Goal: Navigation & Orientation: Understand site structure

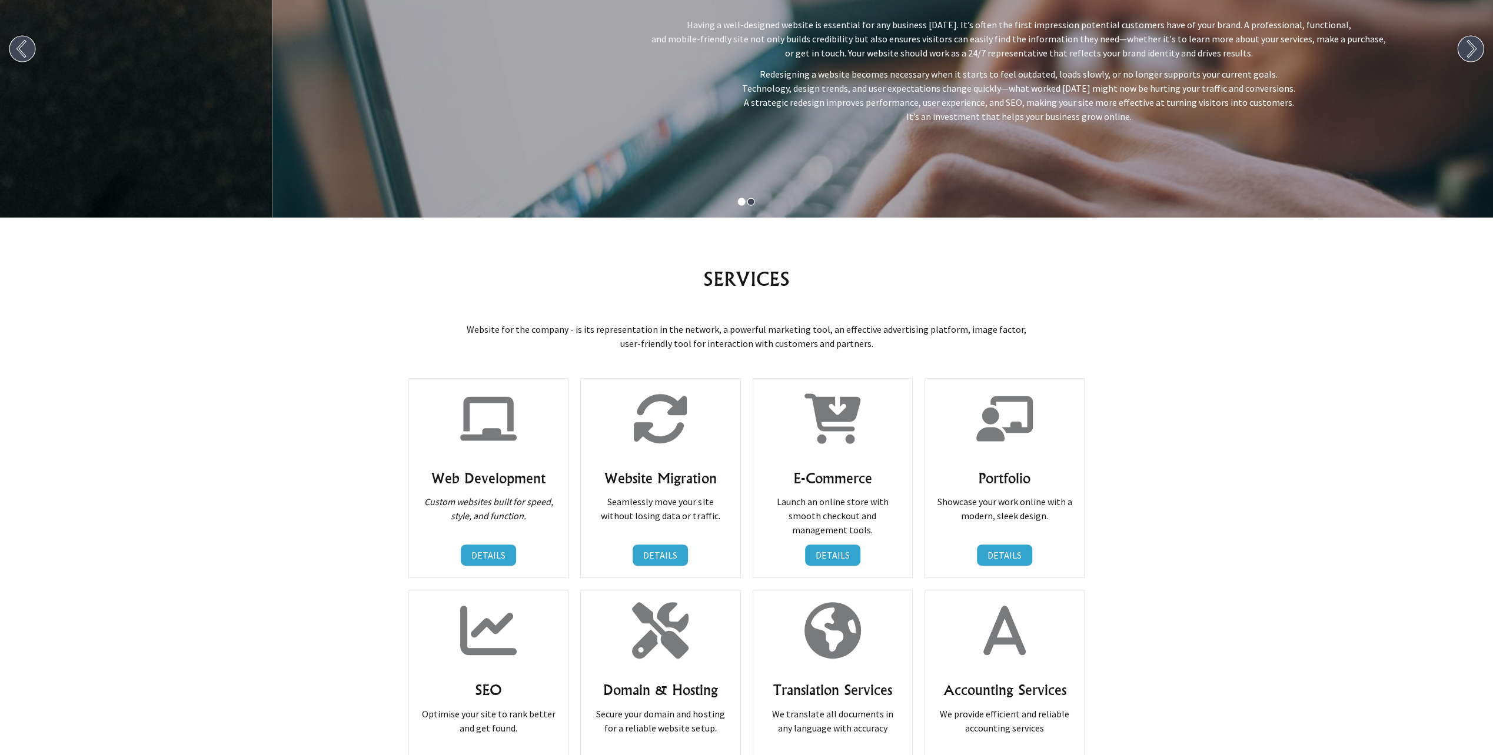
scroll to position [412, 0]
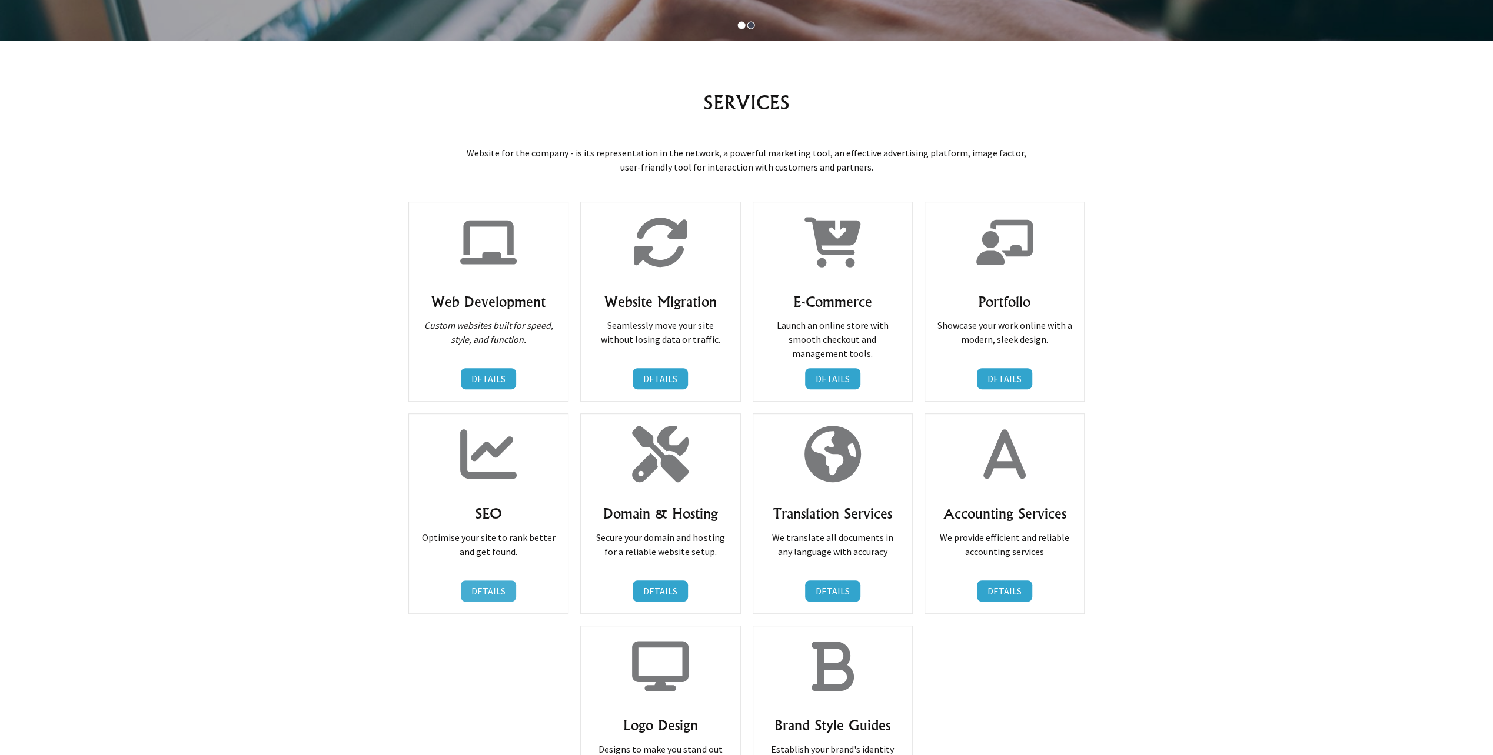
click at [489, 590] on link "DETAILS" at bounding box center [488, 591] width 55 height 21
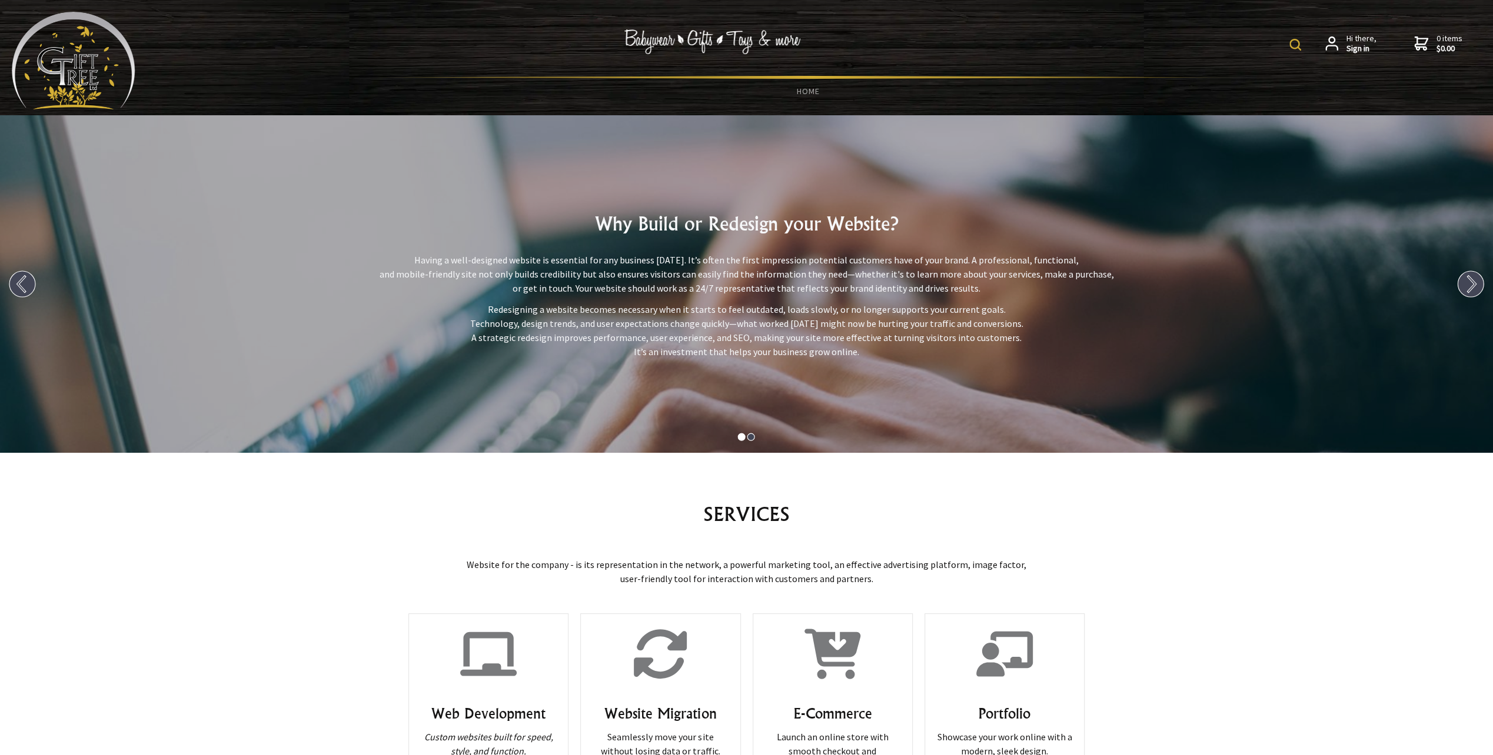
click at [99, 85] on img at bounding box center [74, 61] width 124 height 98
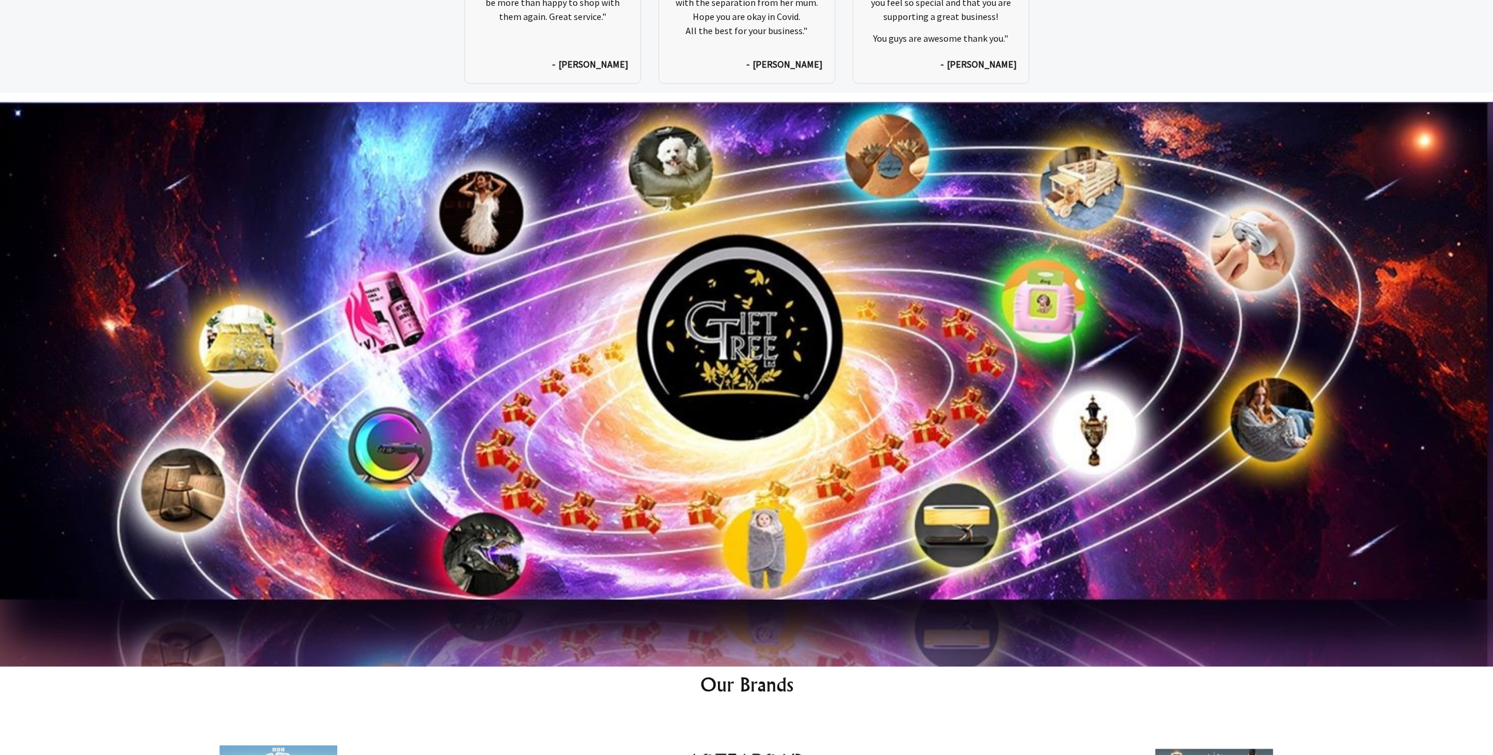
scroll to position [6605, 0]
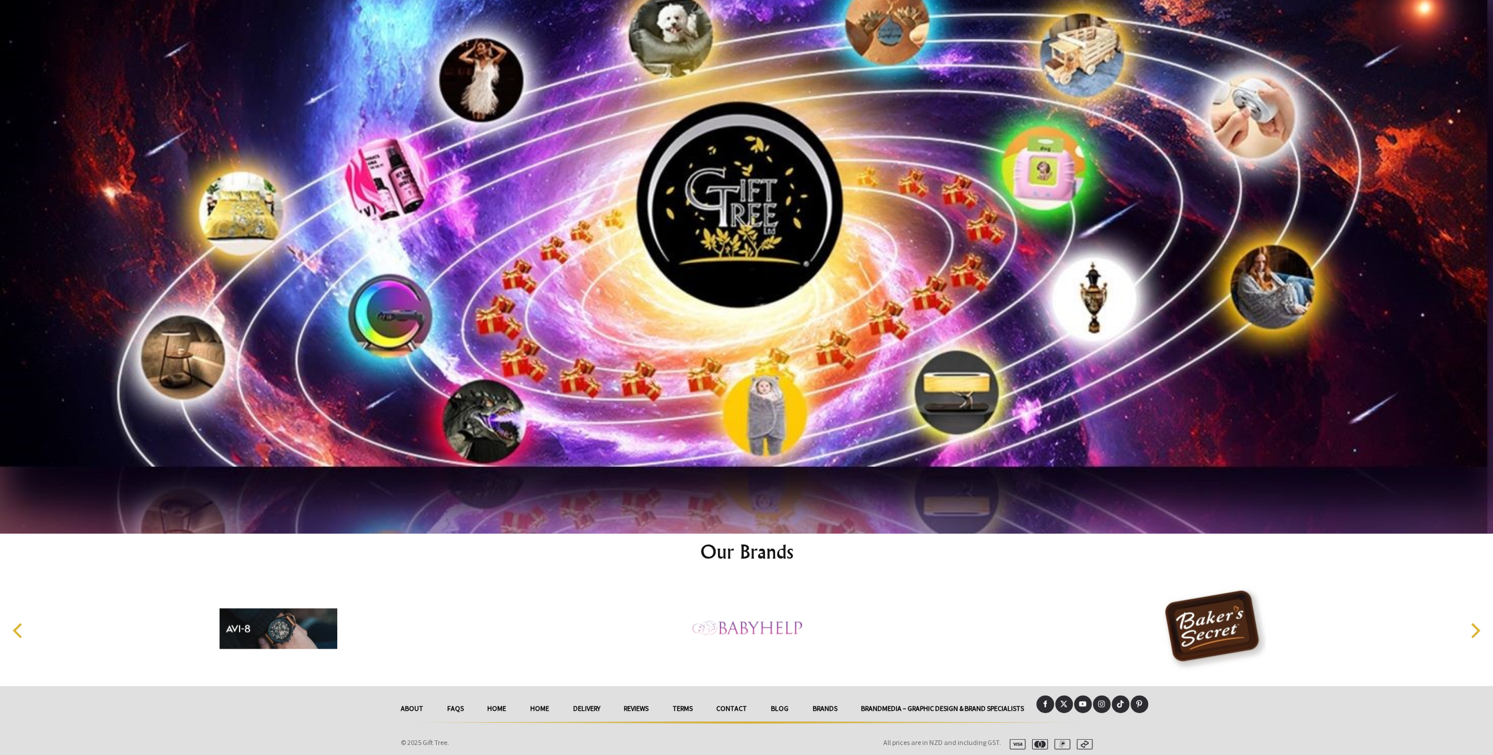
click at [409, 702] on link "About" at bounding box center [412, 708] width 46 height 26
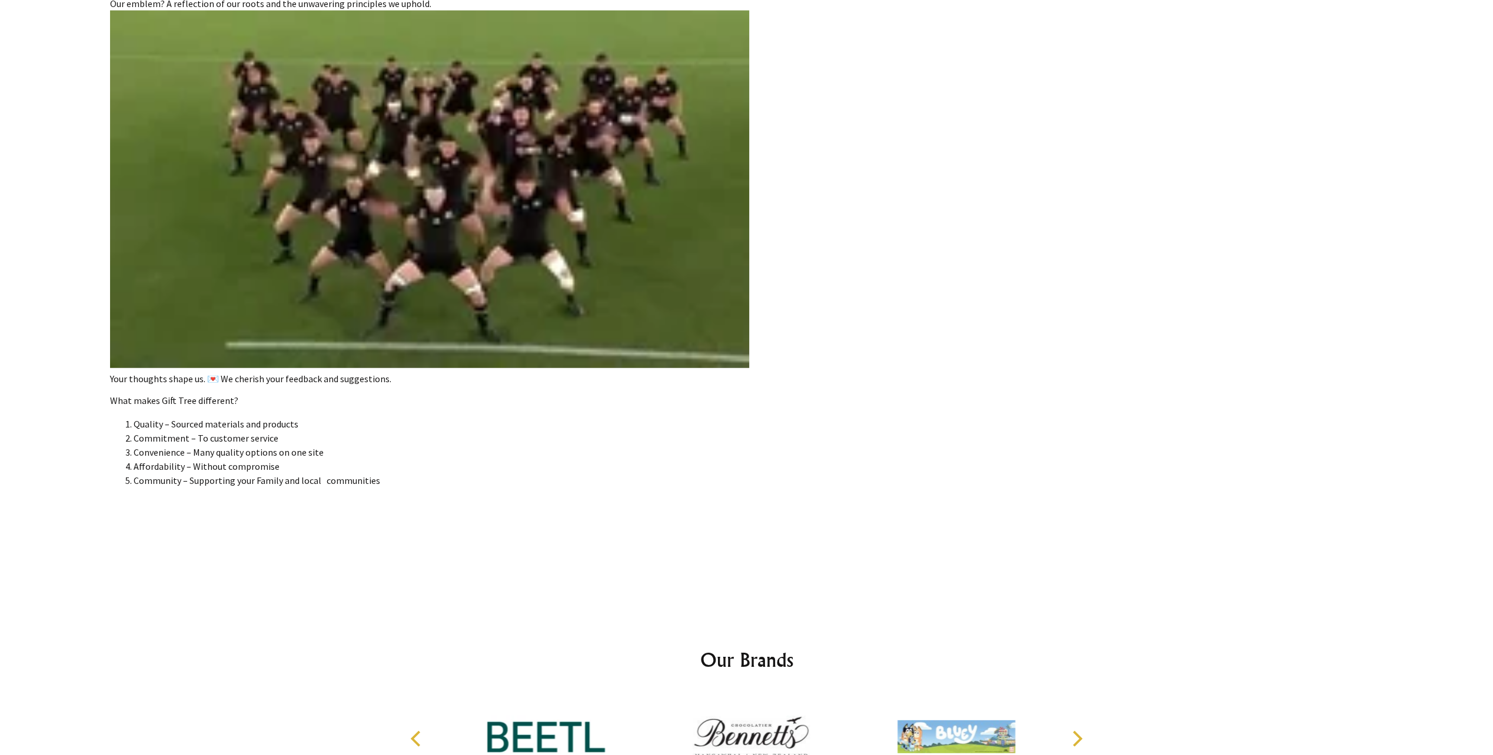
scroll to position [3106, 0]
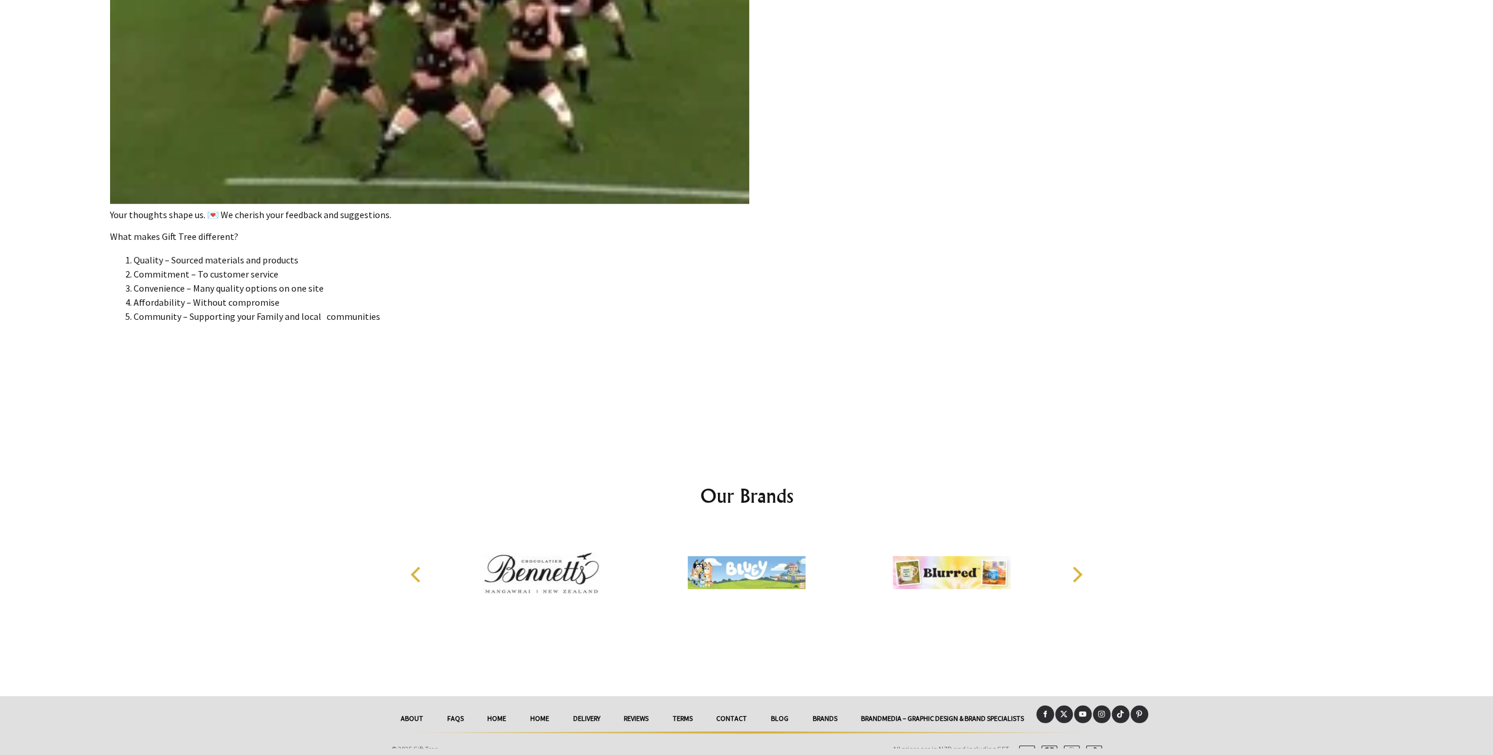
click at [908, 714] on link "Brandmedia – Graphic Design & Brand Specialists" at bounding box center [942, 719] width 187 height 26
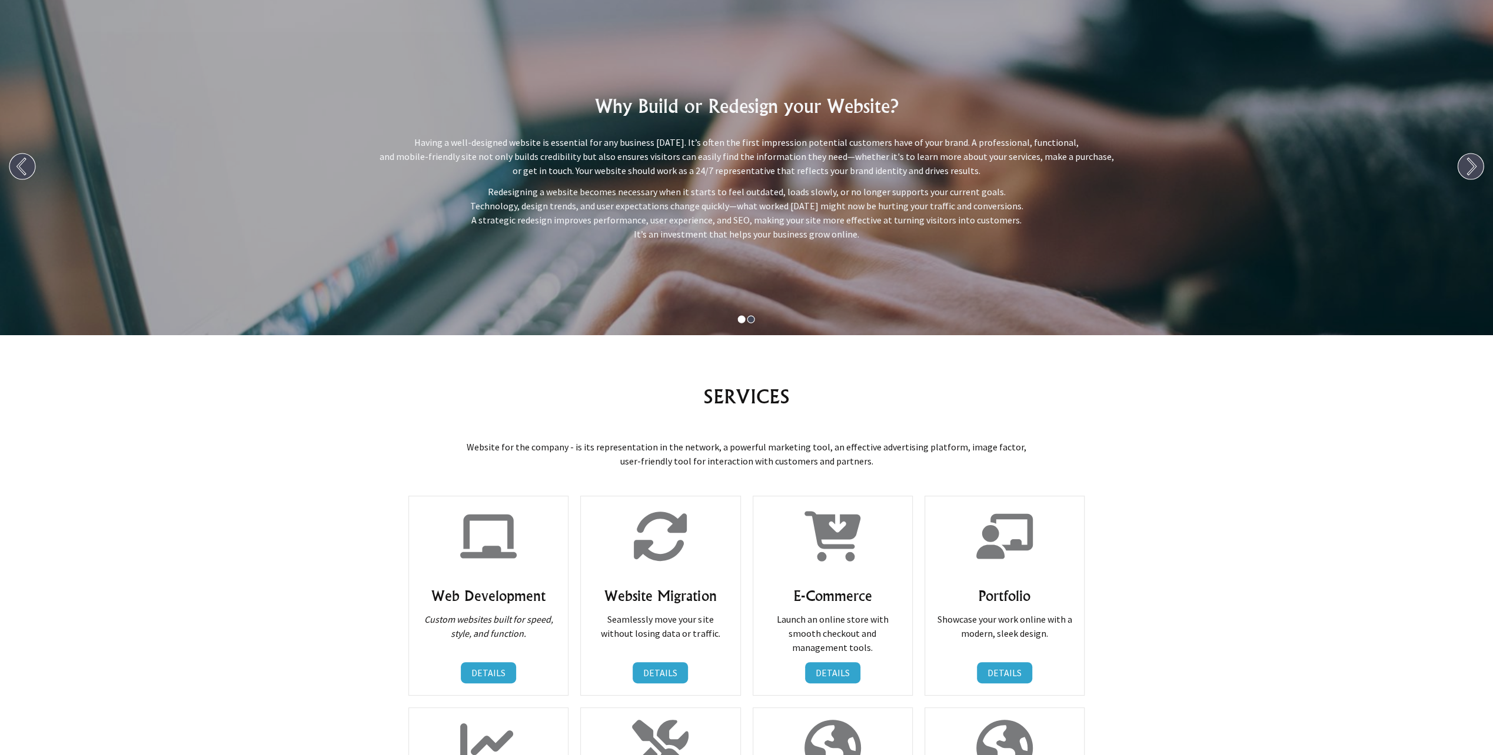
scroll to position [294, 0]
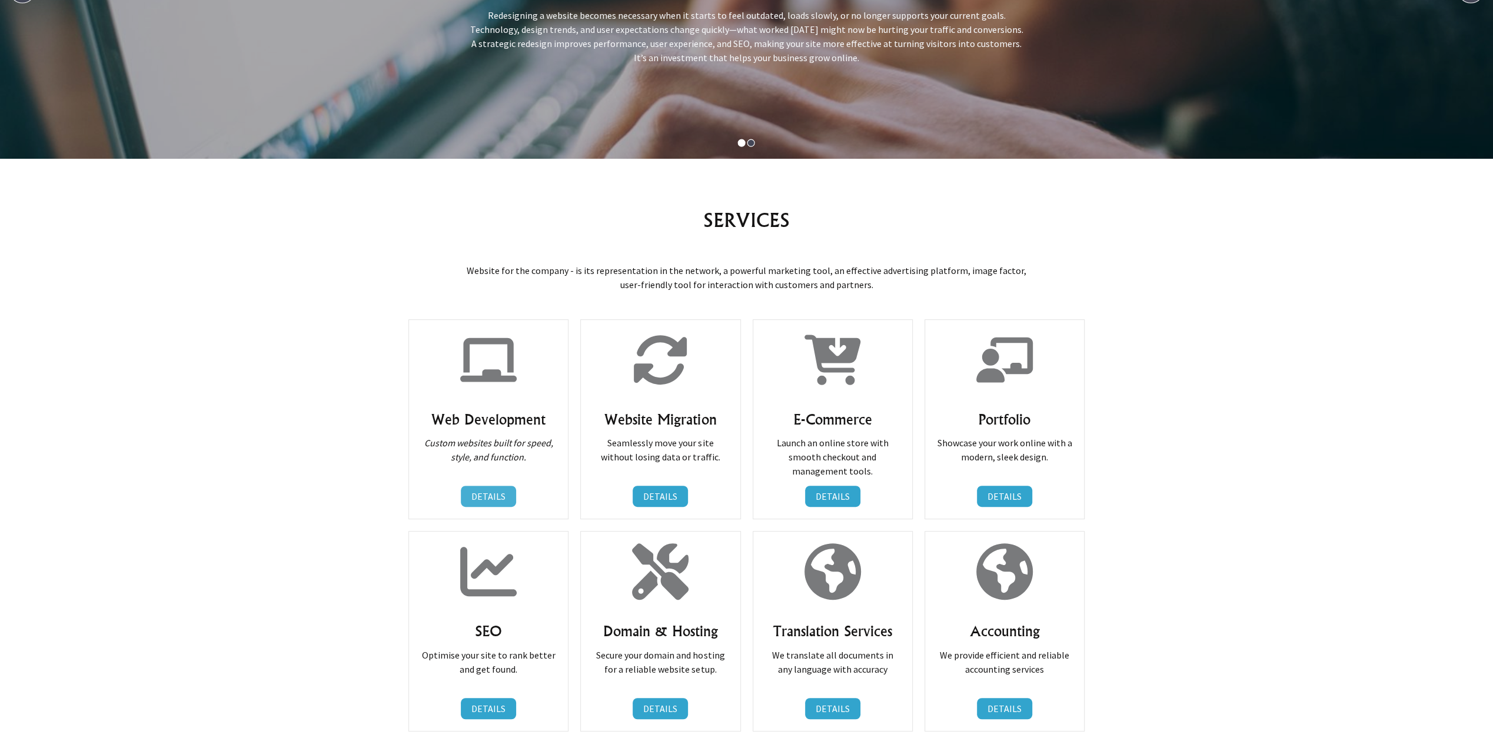
click at [482, 494] on link "DETAILS" at bounding box center [488, 496] width 55 height 21
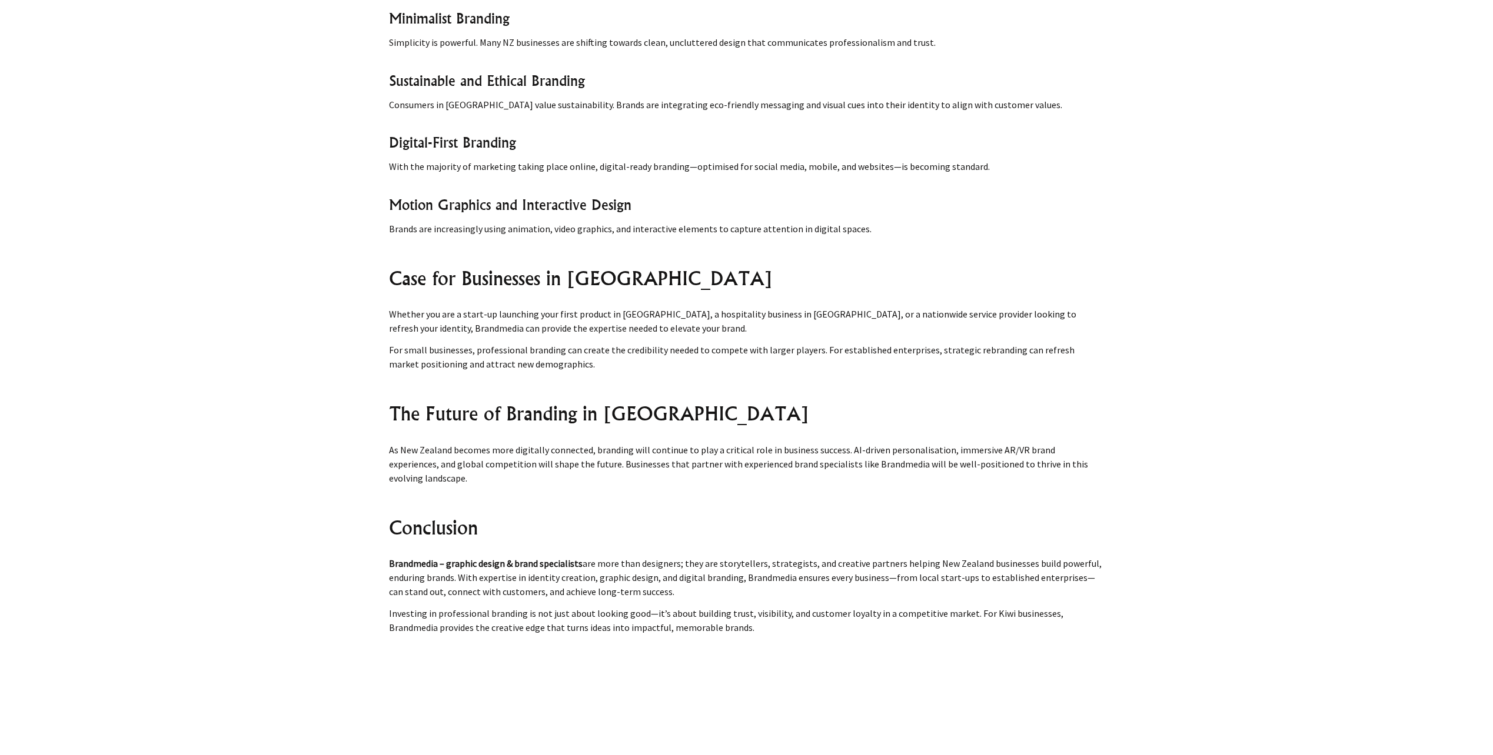
scroll to position [4454, 0]
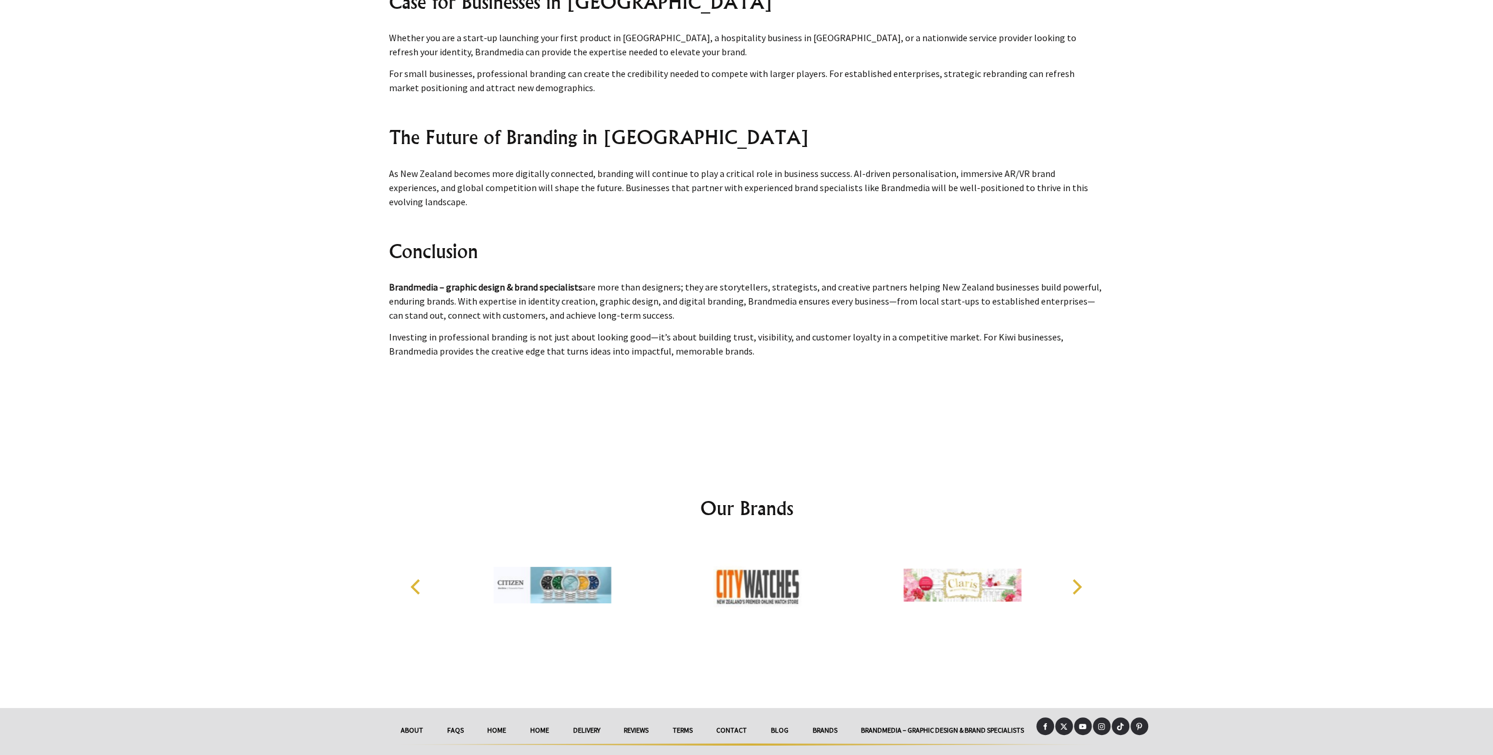
click at [886, 718] on link "Brandmedia – Graphic Design & Brand Specialists" at bounding box center [942, 731] width 187 height 26
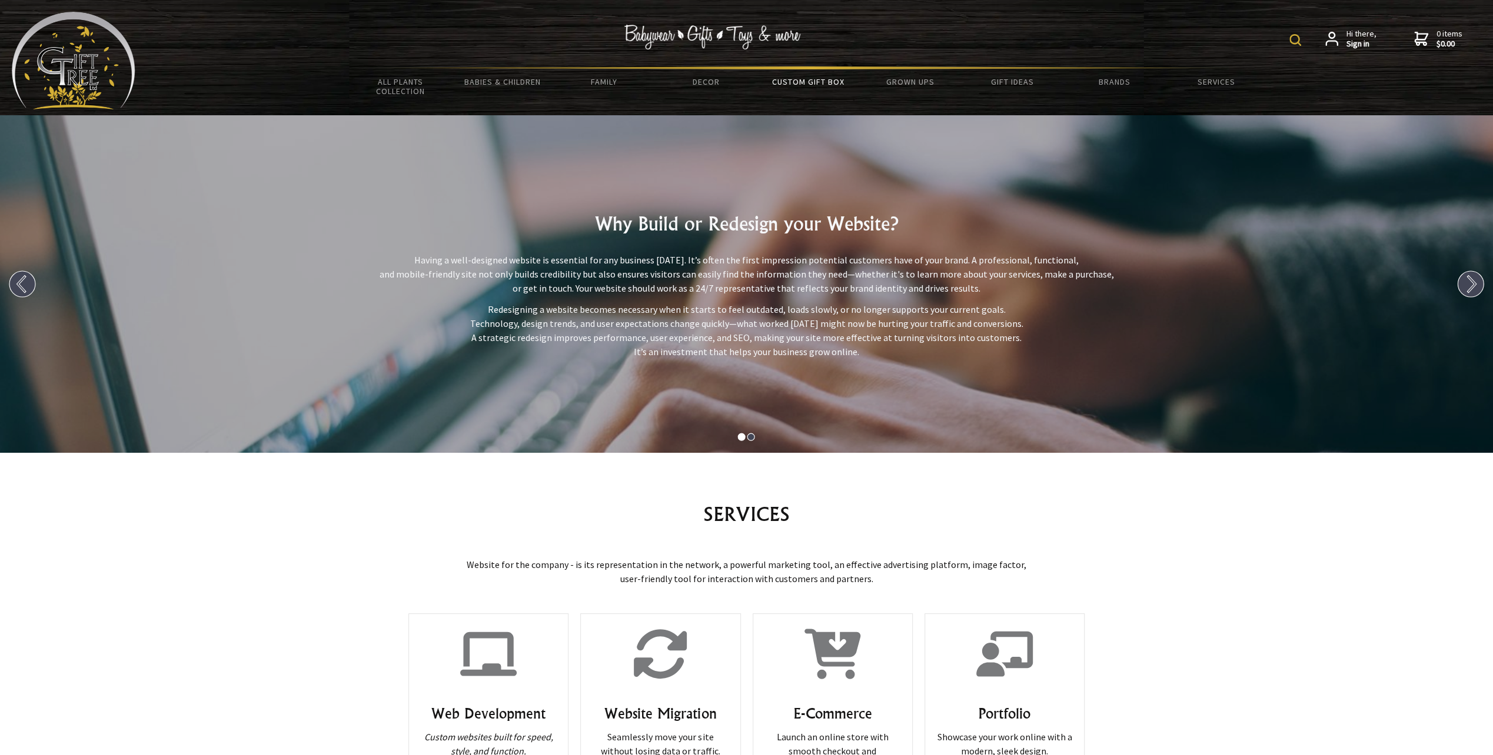
click at [795, 82] on link "Custom Gift Box" at bounding box center [808, 81] width 102 height 25
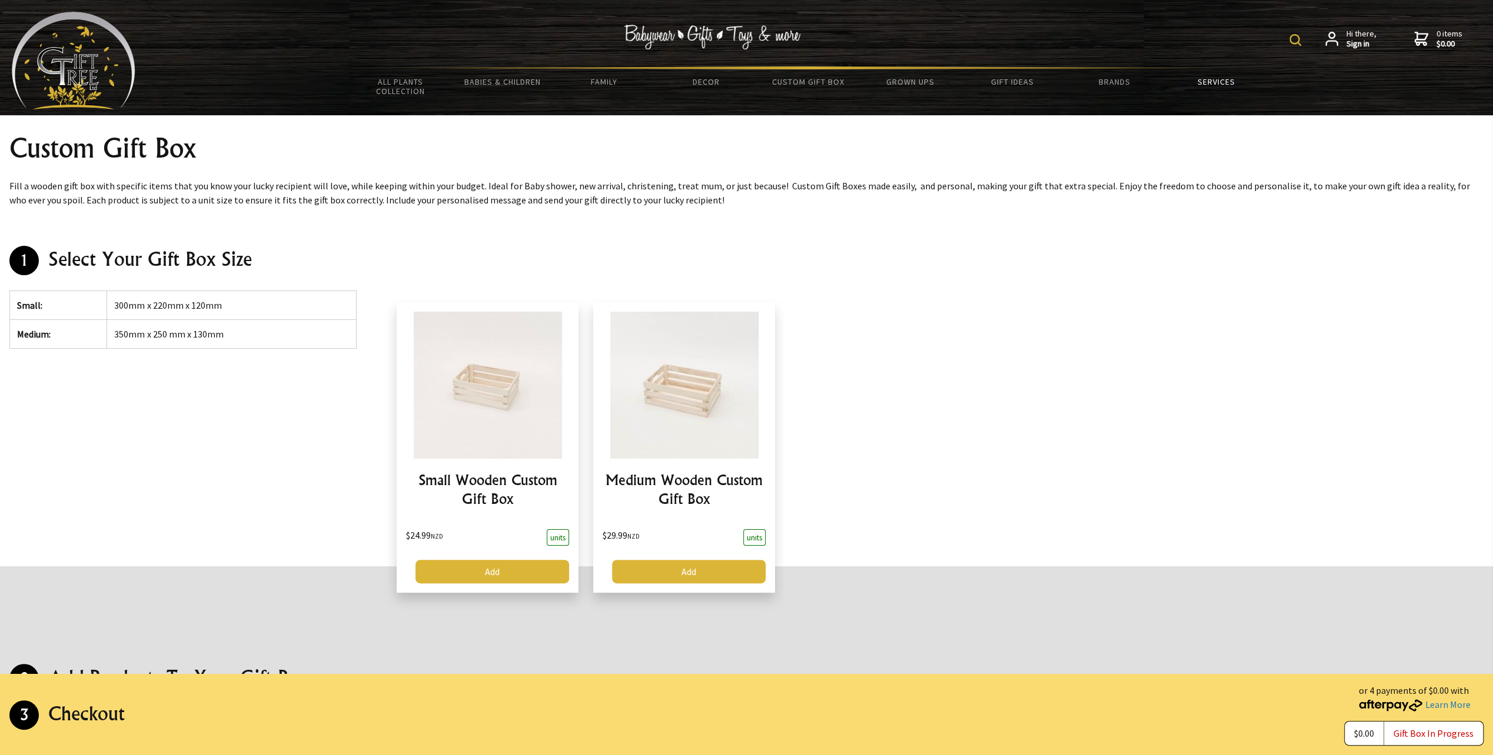
click at [1215, 81] on link "Services" at bounding box center [1216, 81] width 102 height 25
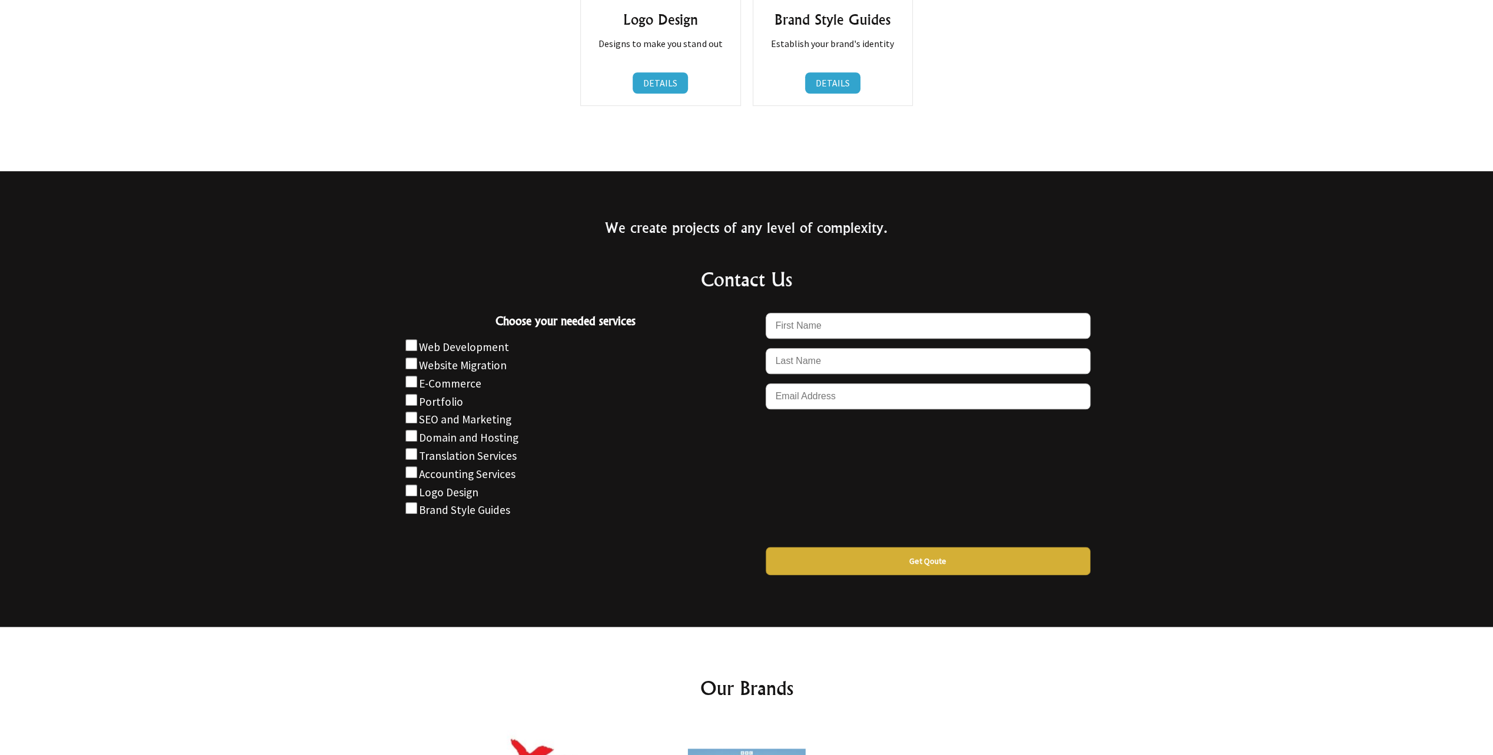
scroll to position [1326, 0]
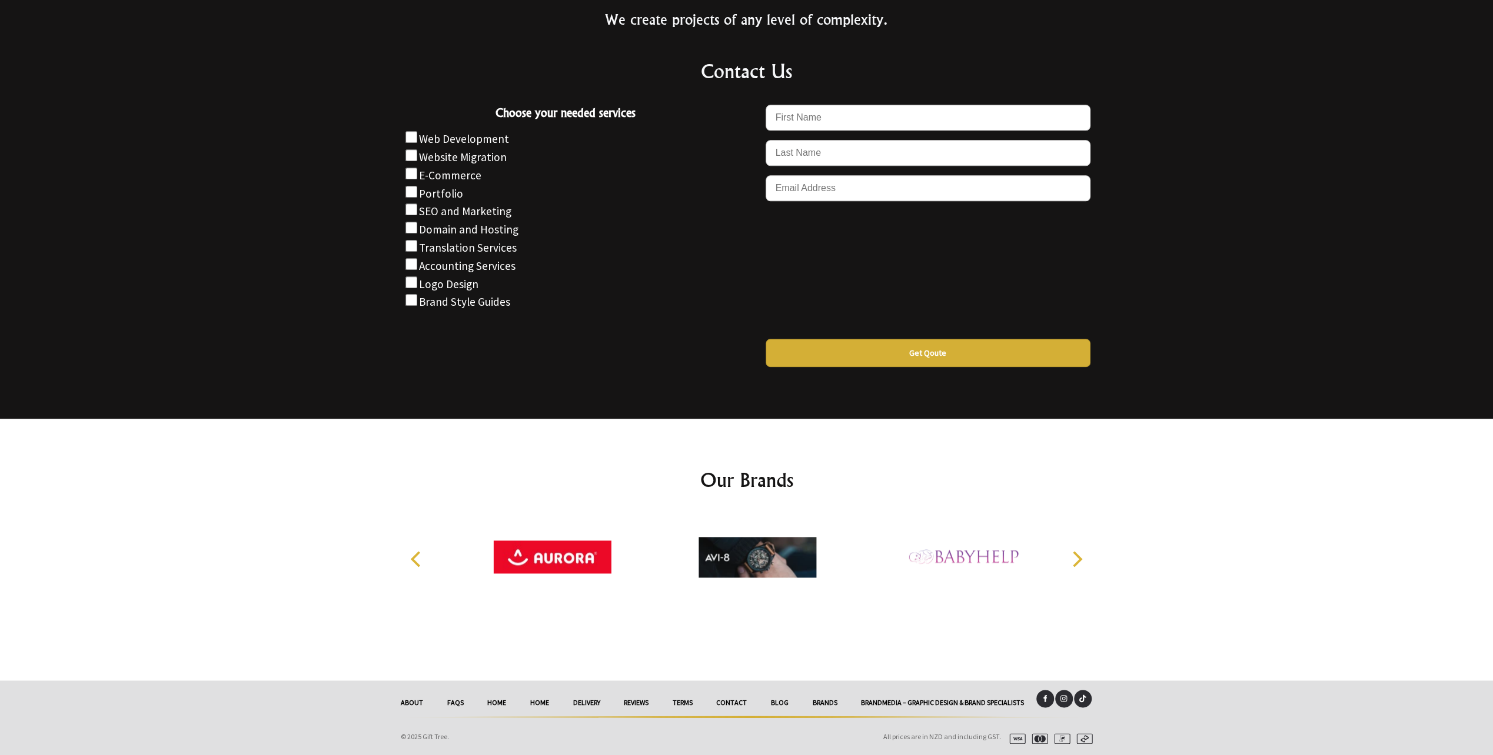
click at [682, 702] on link "Terms" at bounding box center [682, 703] width 44 height 26
